Goal: Find specific page/section: Find specific page/section

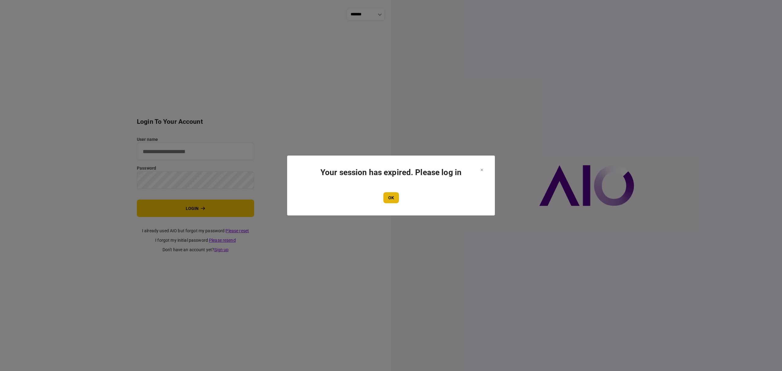
type input "*******"
click at [386, 197] on button "OK" at bounding box center [391, 197] width 16 height 11
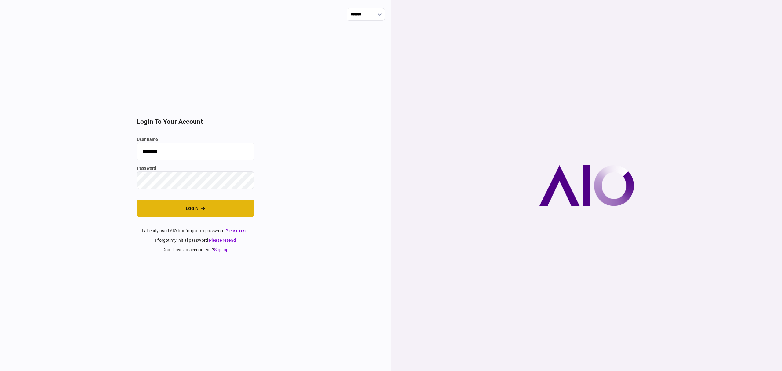
click at [177, 207] on button "login" at bounding box center [195, 207] width 117 height 17
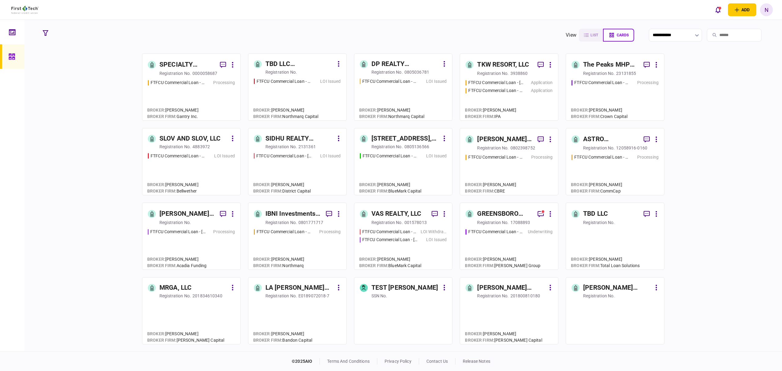
click at [414, 139] on div "[STREET_ADDRESS], LLC" at bounding box center [405, 139] width 68 height 10
click at [205, 141] on div "SLOV AND SLOV, LLC" at bounding box center [189, 139] width 61 height 10
click at [295, 142] on div "SIDHU REALTY CAPITAL, LLC" at bounding box center [299, 139] width 68 height 10
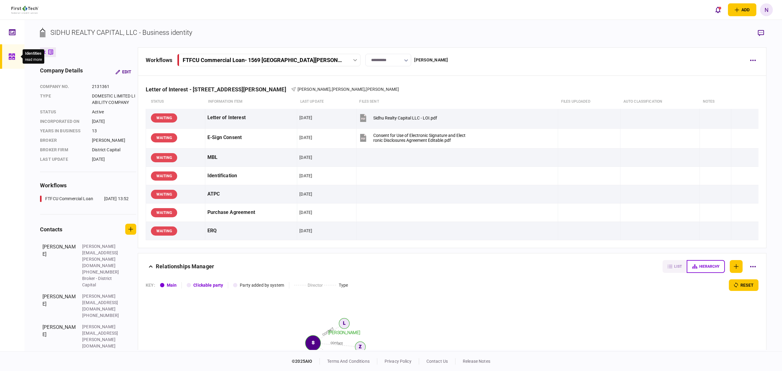
click at [9, 50] on div at bounding box center [14, 56] width 10 height 24
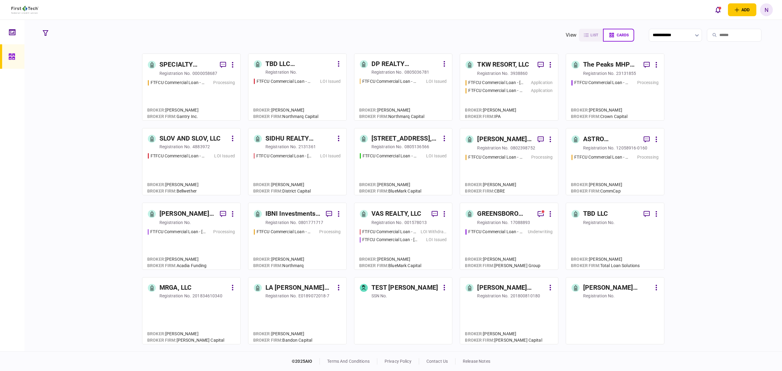
click at [286, 72] on div "registration no." at bounding box center [280, 72] width 31 height 6
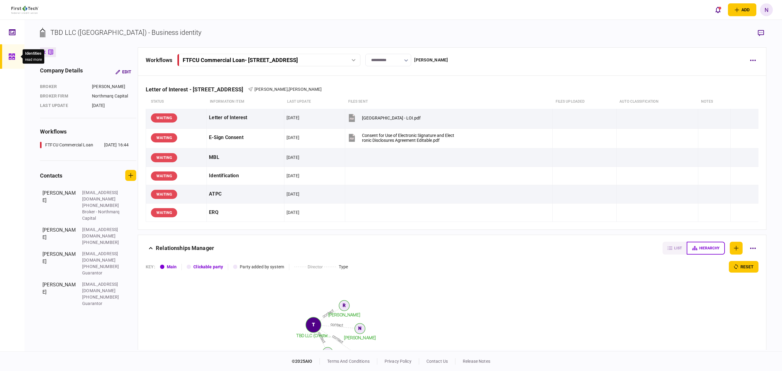
click at [10, 54] on icon at bounding box center [12, 56] width 6 height 6
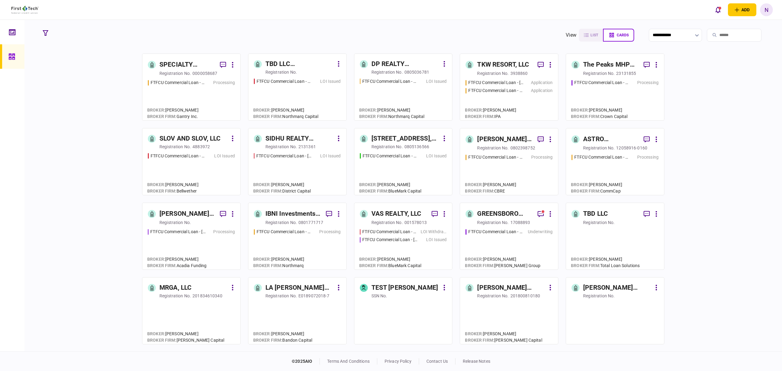
click at [401, 69] on div "registration no." at bounding box center [386, 72] width 31 height 6
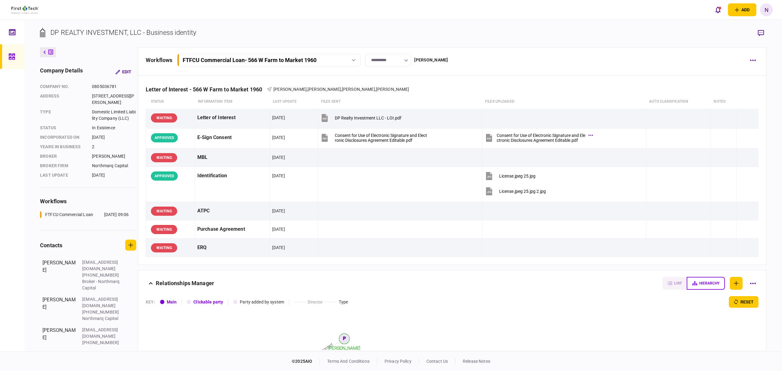
click at [6, 51] on link at bounding box center [12, 56] width 24 height 24
